Goal: Task Accomplishment & Management: Use online tool/utility

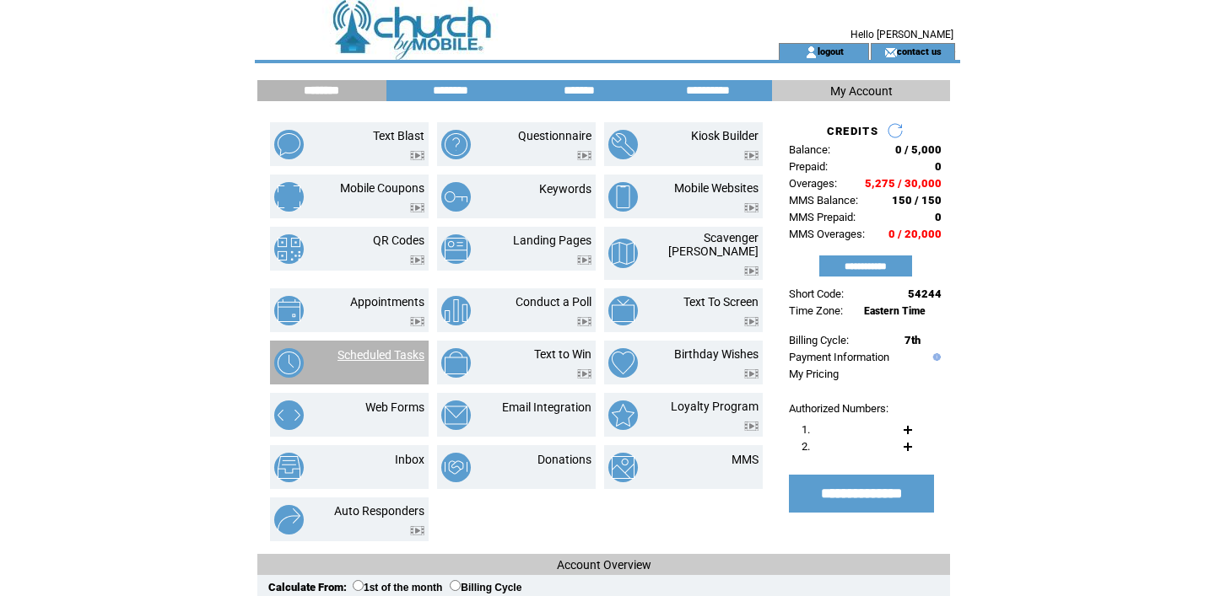
click at [365, 349] on link "Scheduled Tasks" at bounding box center [380, 354] width 87 height 13
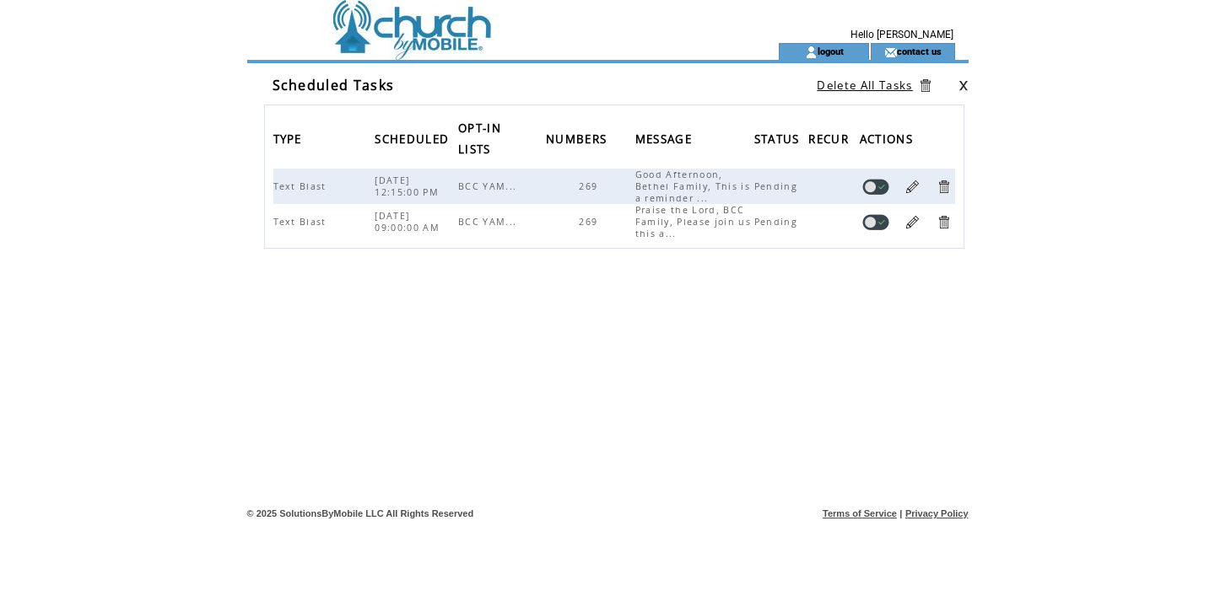
click at [910, 185] on link at bounding box center [912, 187] width 16 height 16
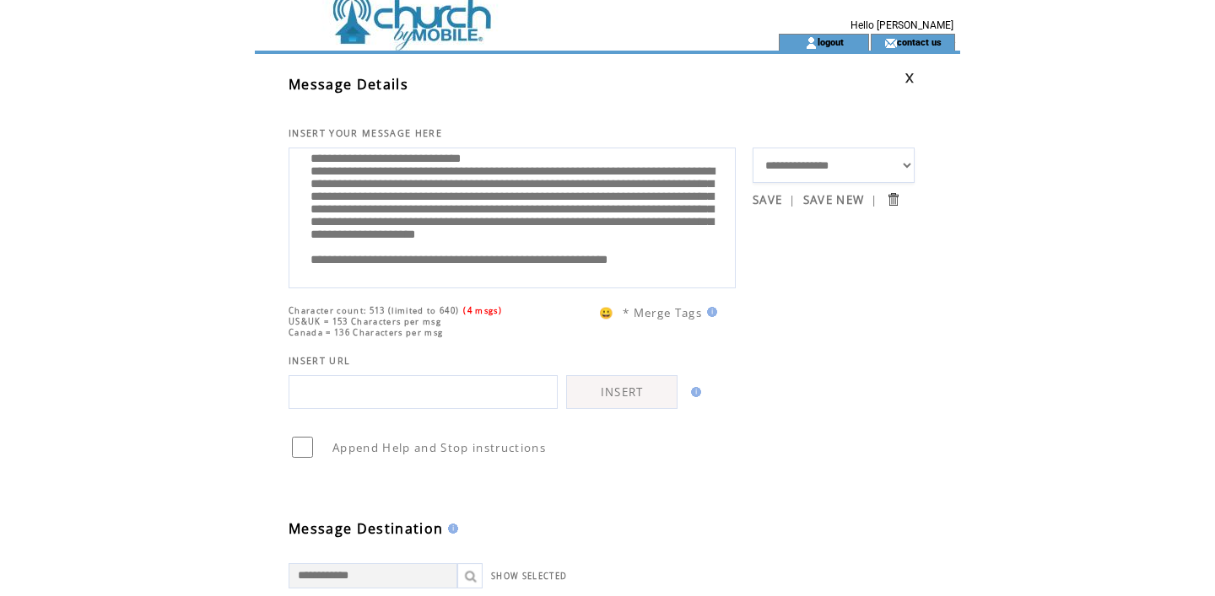
scroll to position [14, 0]
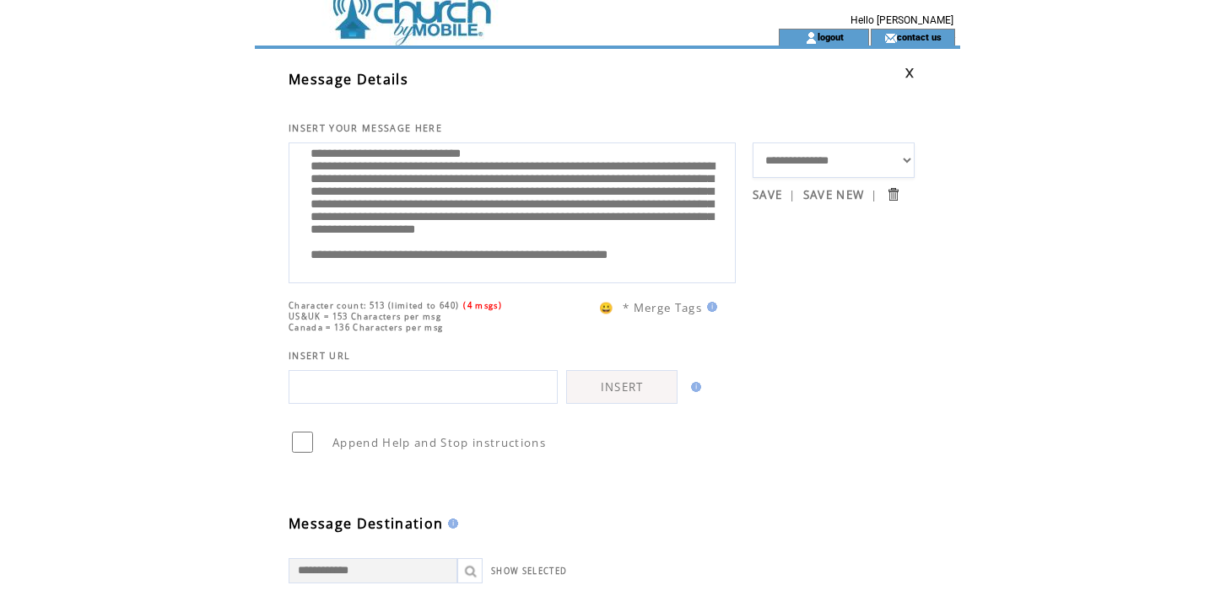
drag, startPoint x: 719, startPoint y: 254, endPoint x: 283, endPoint y: 257, distance: 435.2
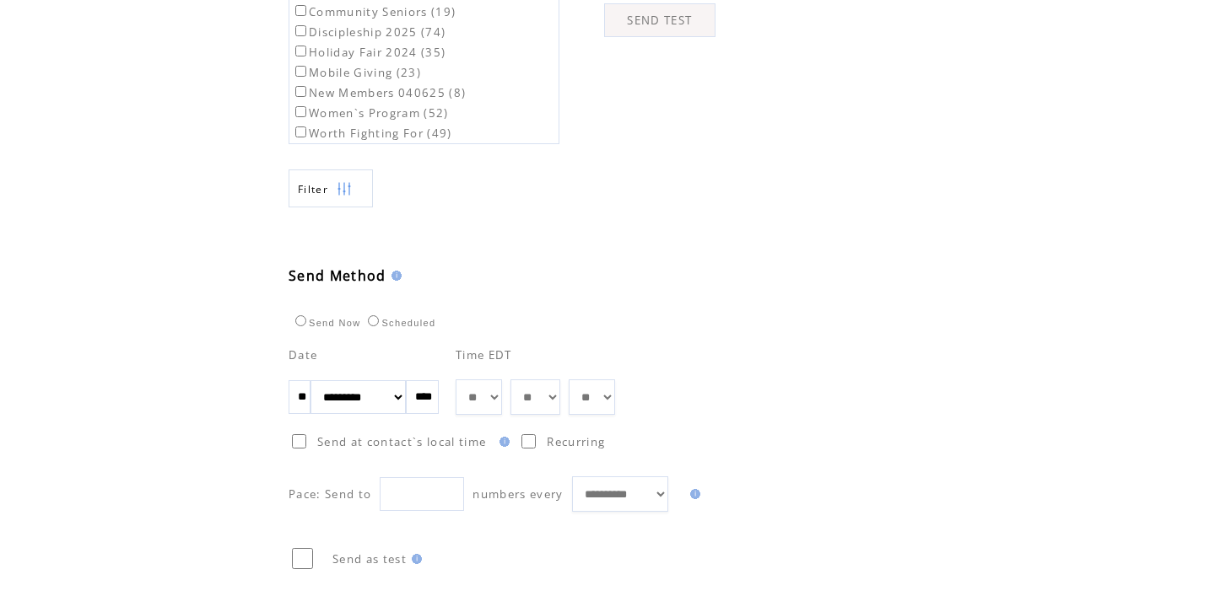
scroll to position [800, 0]
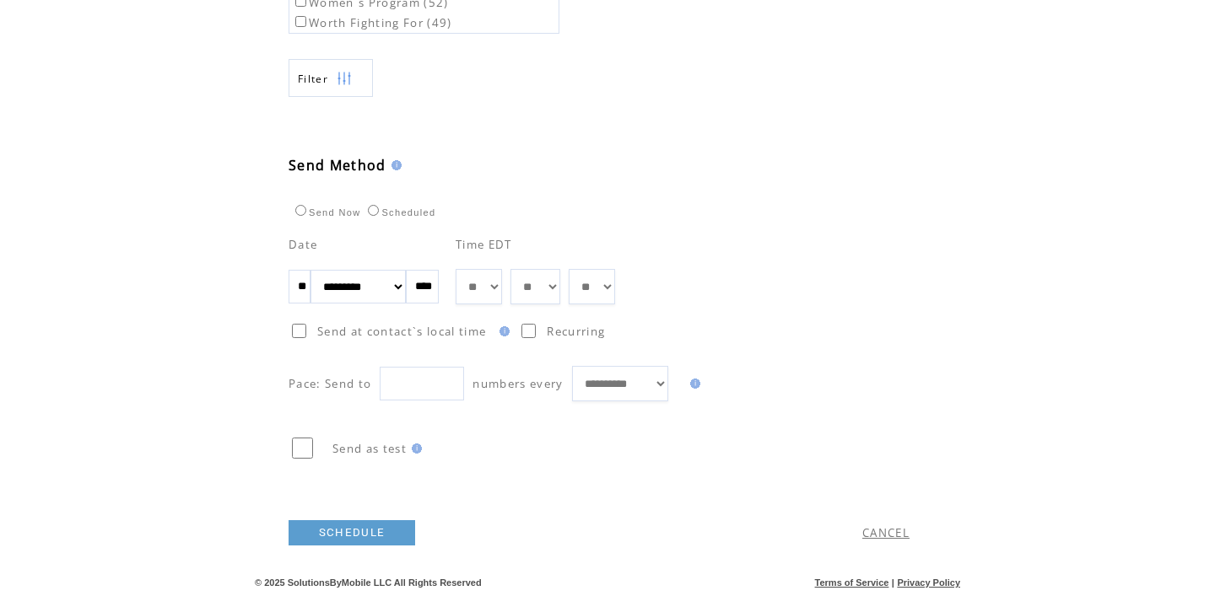
type textarea "**********"
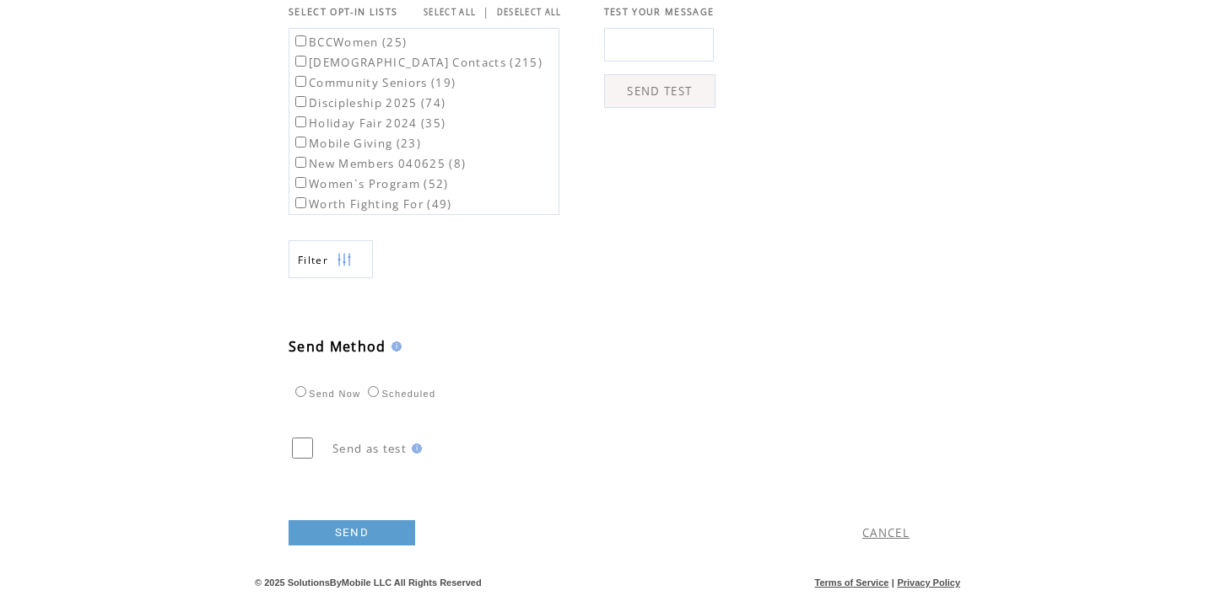
click at [353, 527] on link "SEND" at bounding box center [351, 532] width 127 height 25
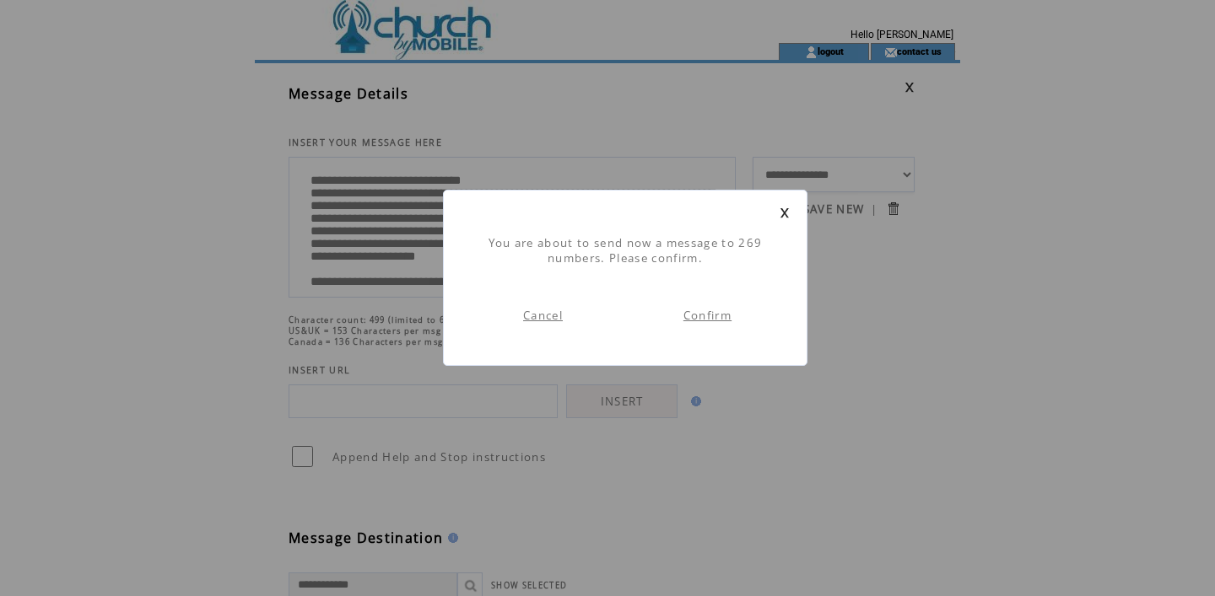
scroll to position [1, 0]
click at [708, 315] on link "Confirm" at bounding box center [707, 315] width 48 height 15
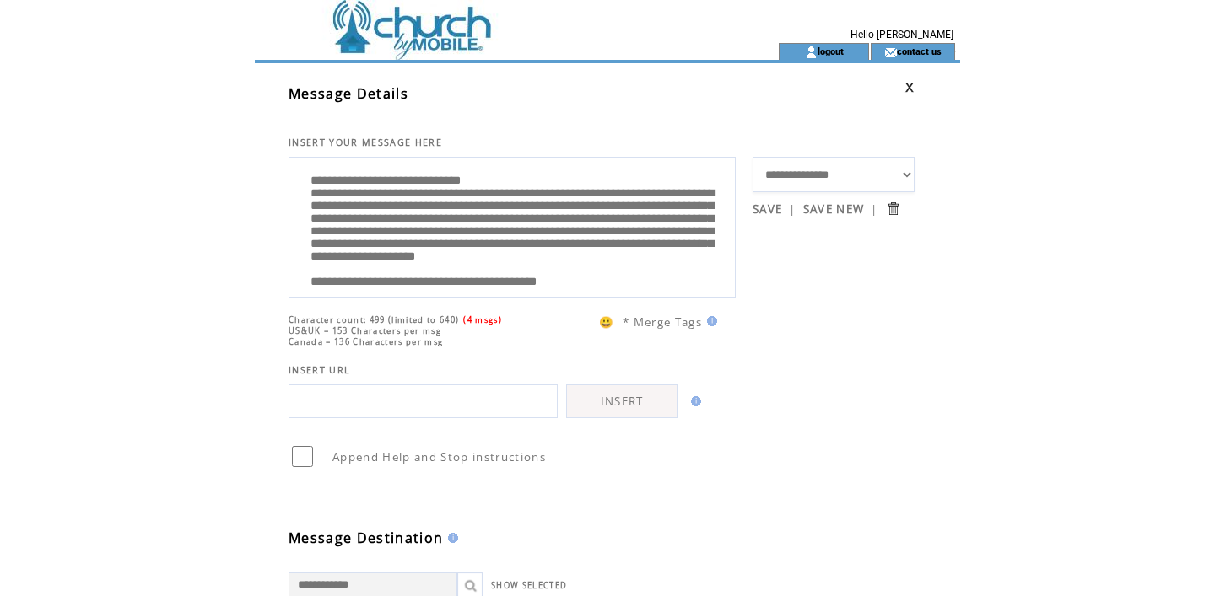
scroll to position [1, 0]
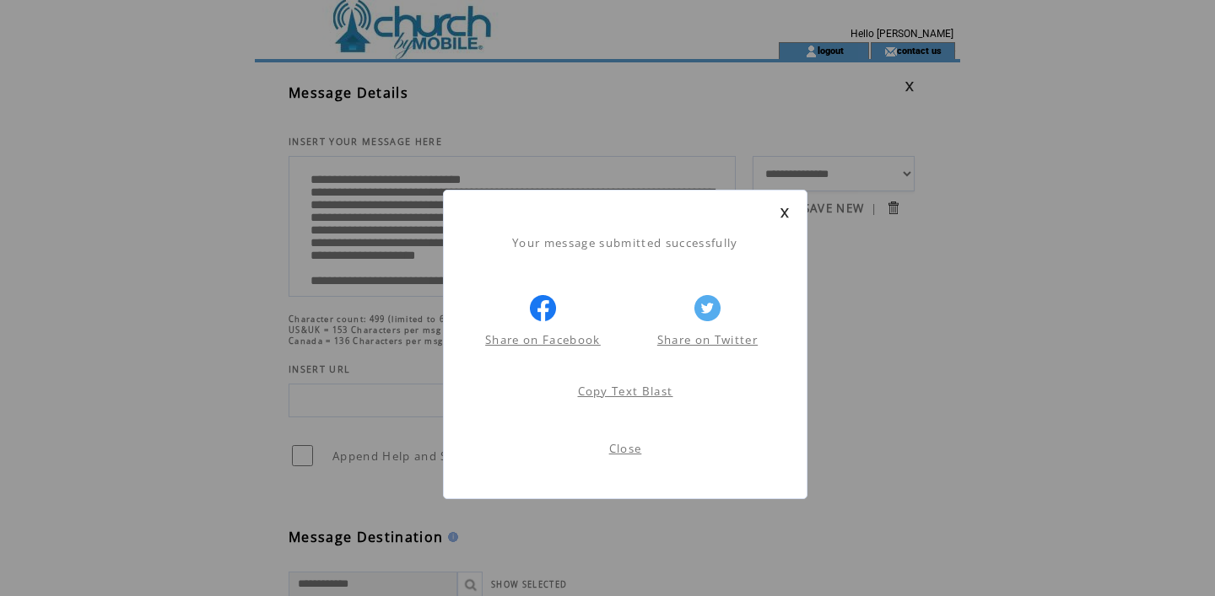
click at [622, 449] on link "Close" at bounding box center [625, 448] width 33 height 15
